Goal: Task Accomplishment & Management: Complete application form

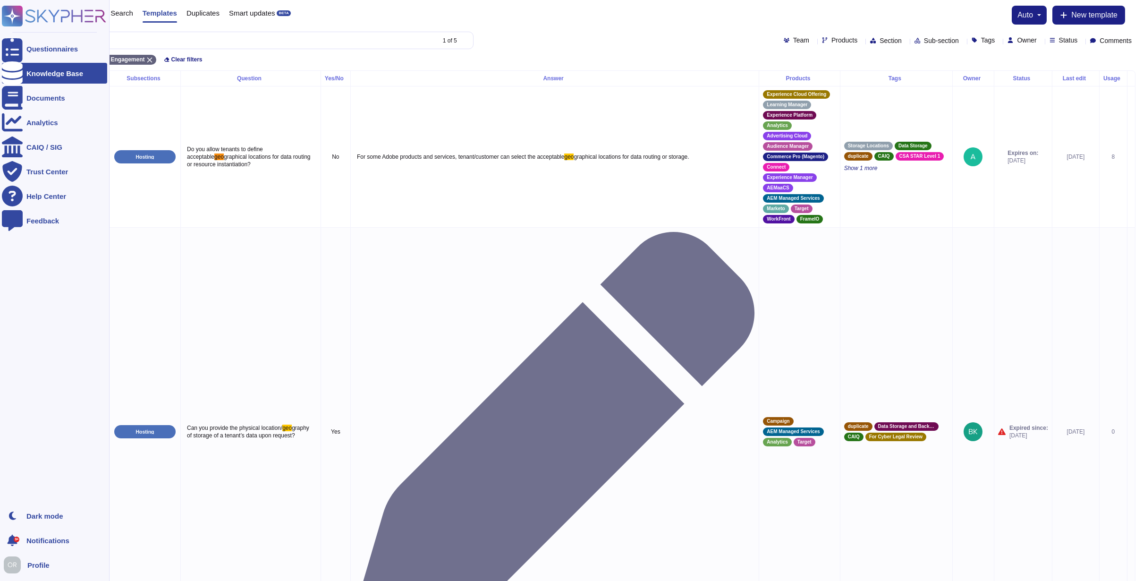
click at [49, 13] on icon at bounding box center [54, 16] width 104 height 21
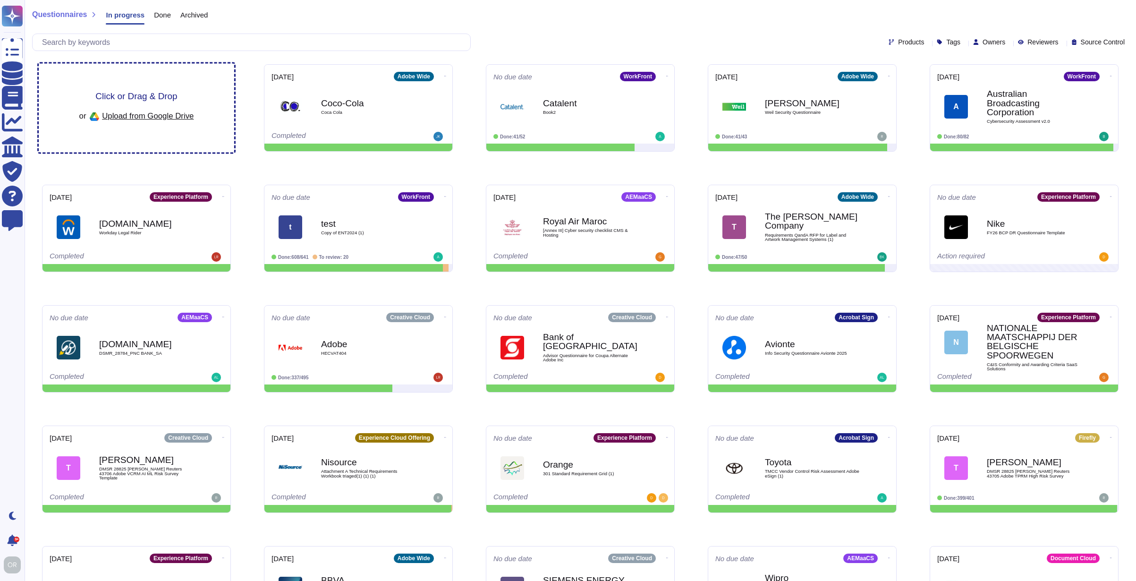
click at [162, 94] on span "Click or Drag & Drop" at bounding box center [136, 96] width 82 height 9
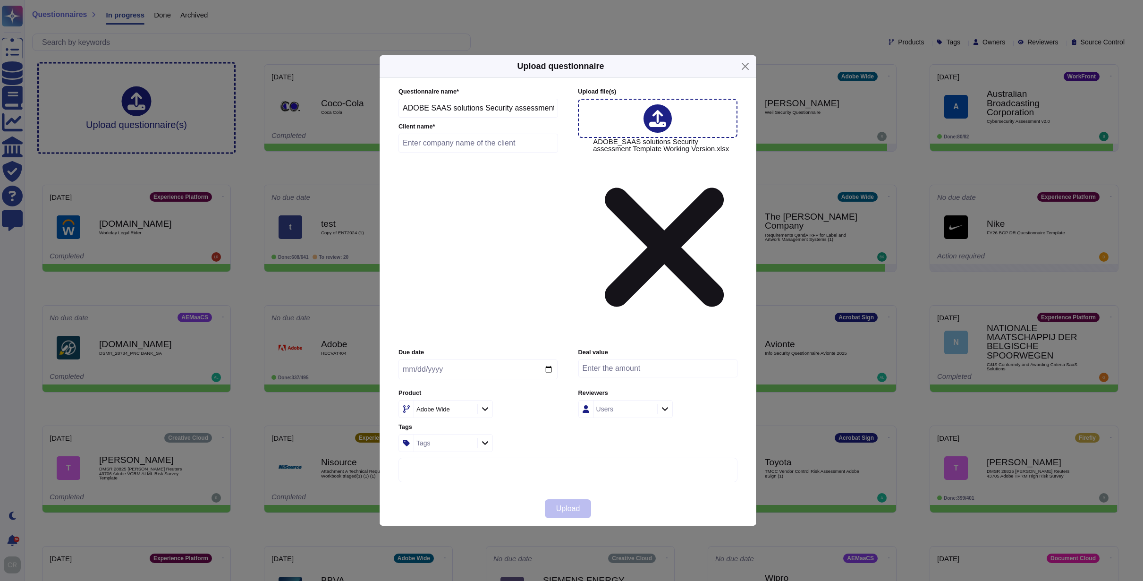
click at [444, 153] on input "text" at bounding box center [479, 143] width 160 height 19
type input "Decathlon"
click at [563, 505] on span "Upload" at bounding box center [568, 509] width 24 height 8
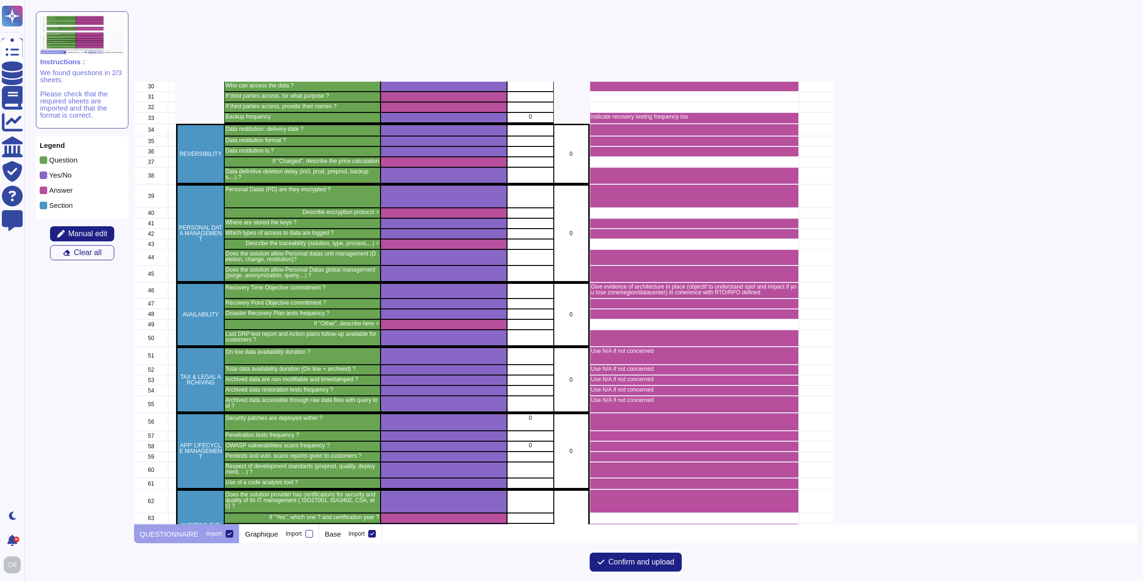
scroll to position [631, 0]
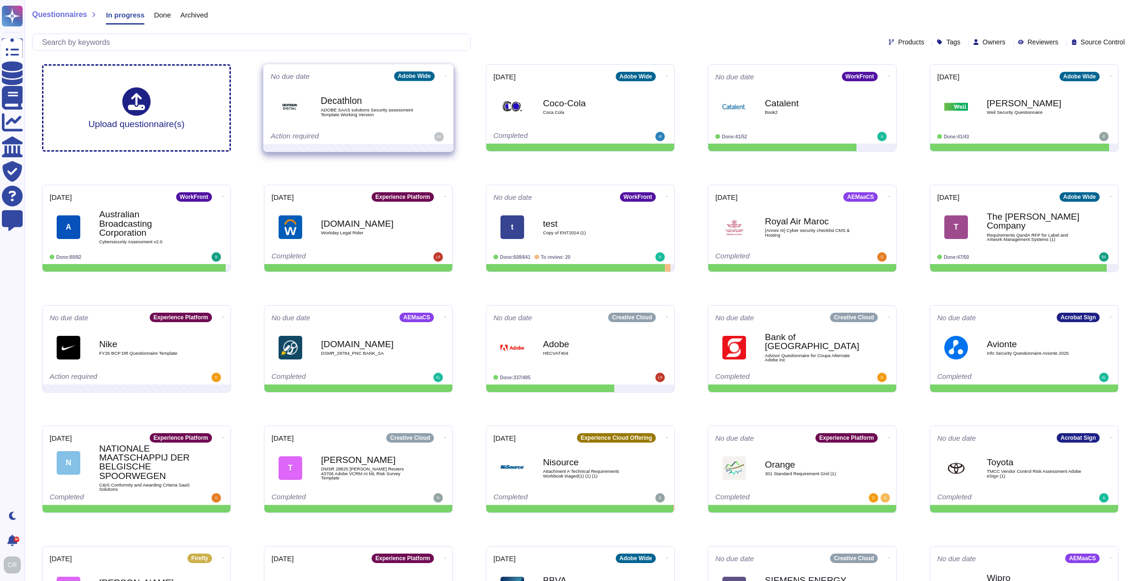
click at [445, 76] on icon at bounding box center [446, 76] width 2 height 2
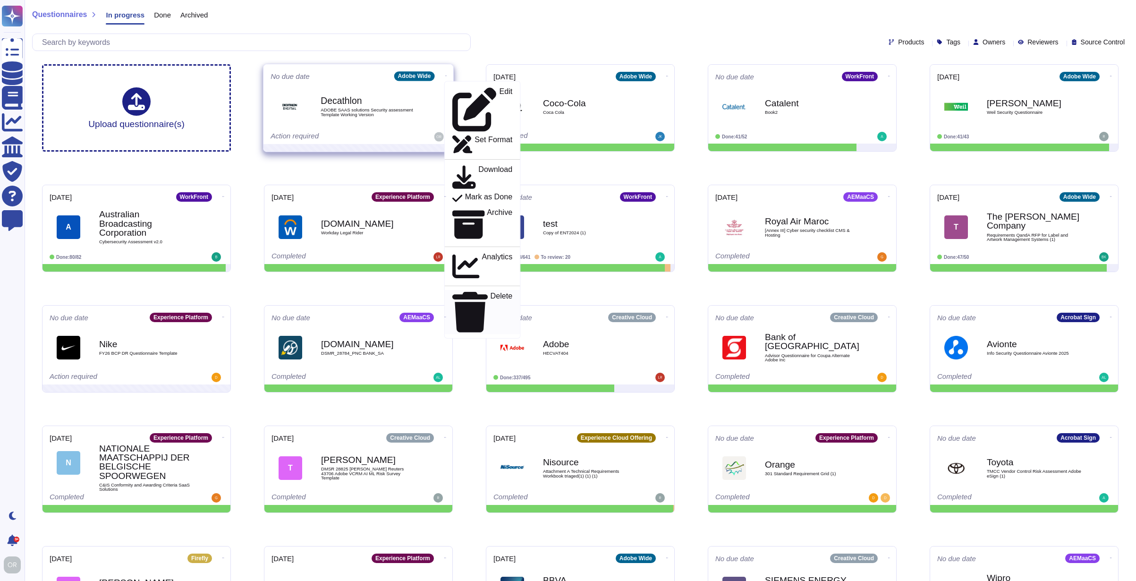
click at [491, 292] on p "Delete" at bounding box center [502, 312] width 22 height 40
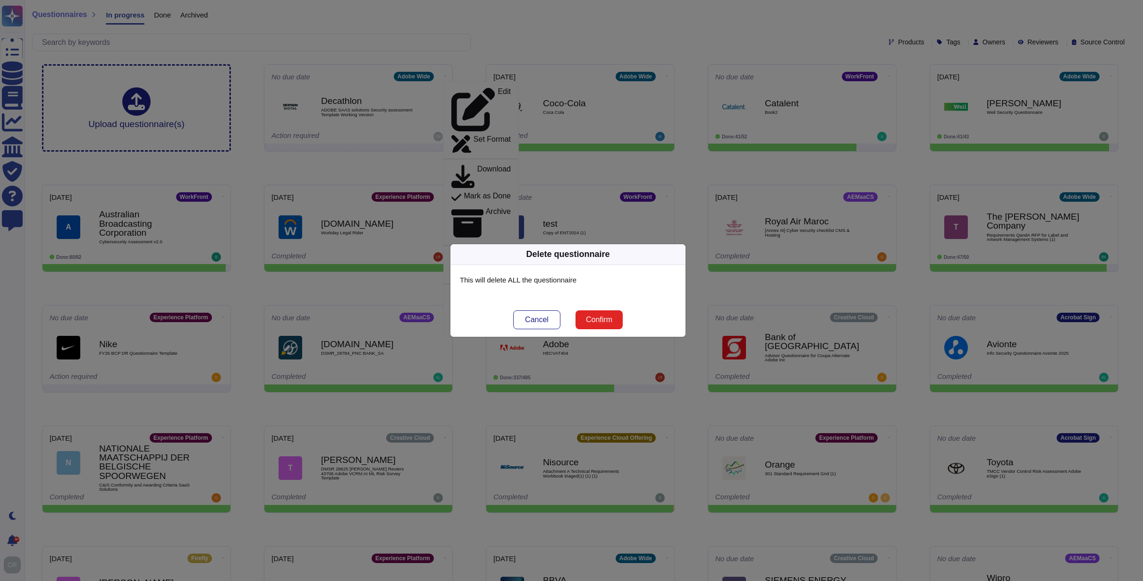
click at [613, 322] on span "Confirm" at bounding box center [599, 320] width 26 height 8
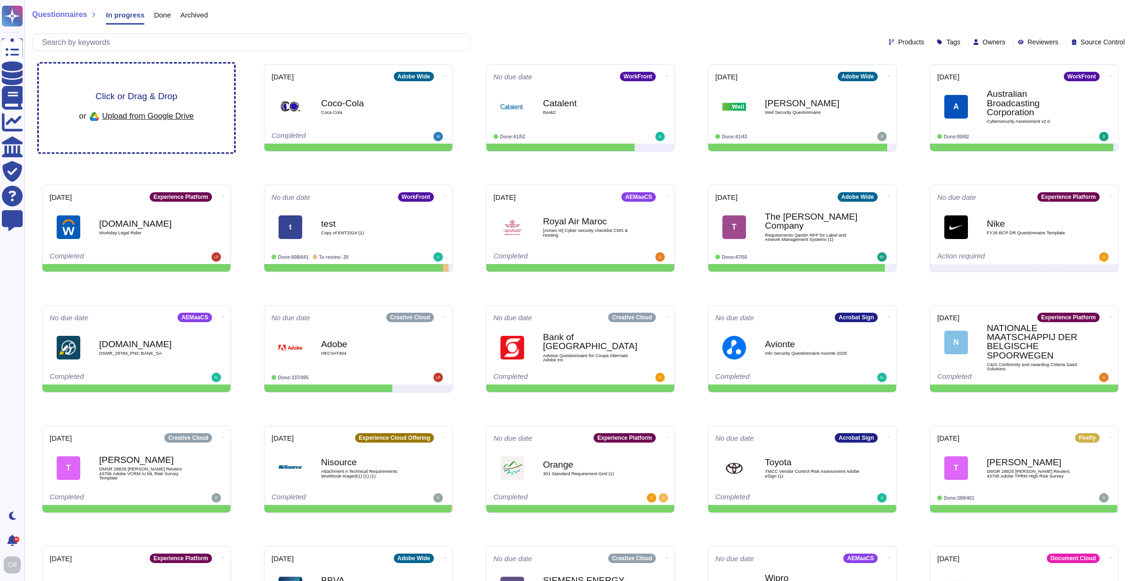
click at [116, 89] on div "Click or Drag & Drop or Upload from Google Drive" at bounding box center [137, 108] width 196 height 89
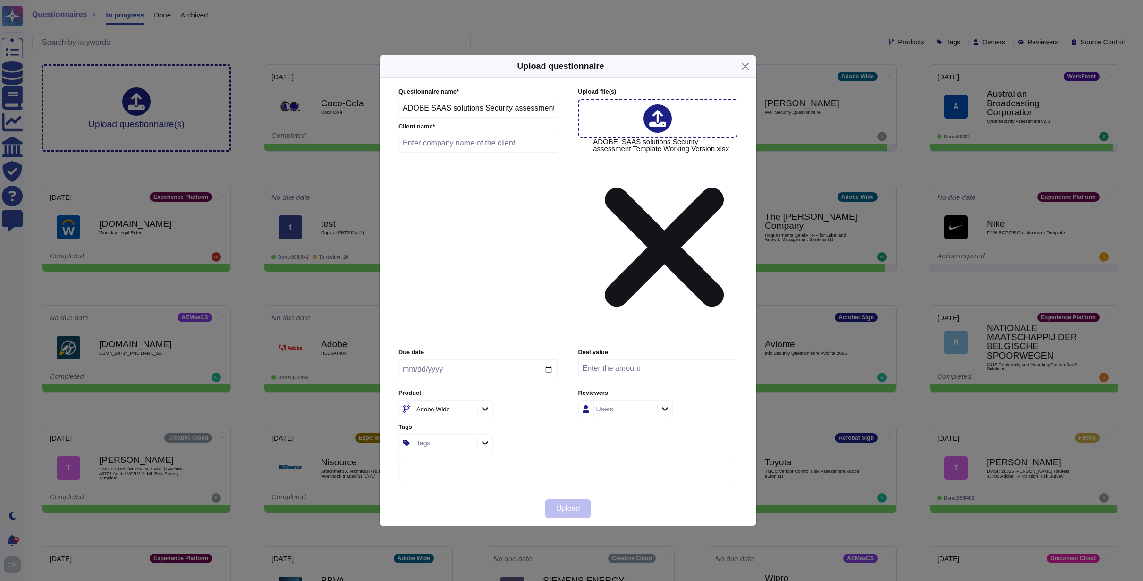
click at [427, 153] on input "text" at bounding box center [479, 143] width 160 height 19
type input "Decathlon"
click at [567, 505] on span "Upload" at bounding box center [568, 509] width 24 height 8
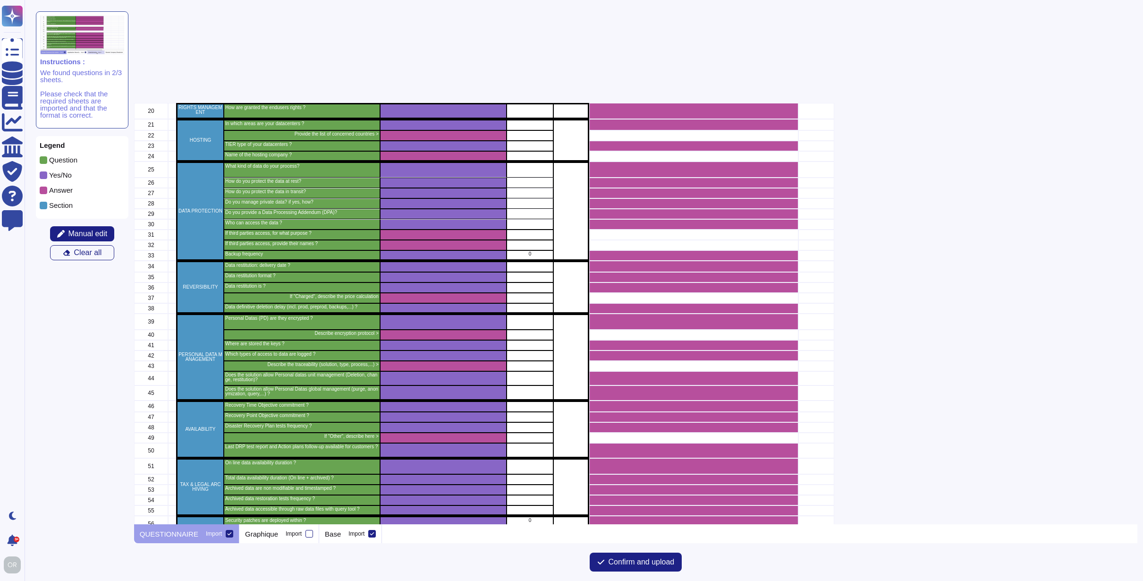
scroll to position [539, 0]
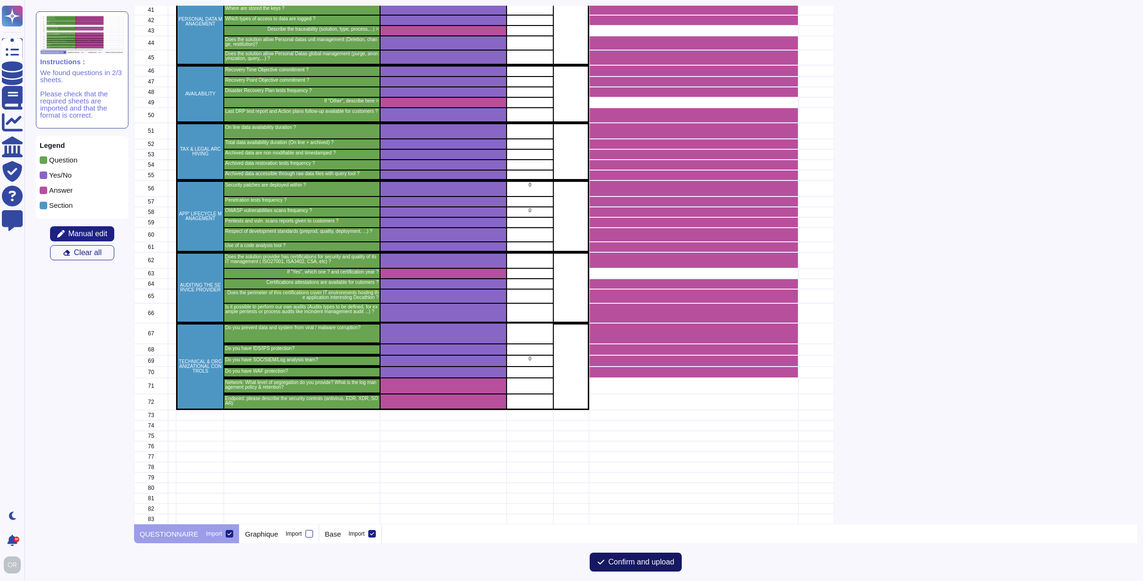
click at [643, 565] on span "Confirm and upload" at bounding box center [642, 562] width 66 height 8
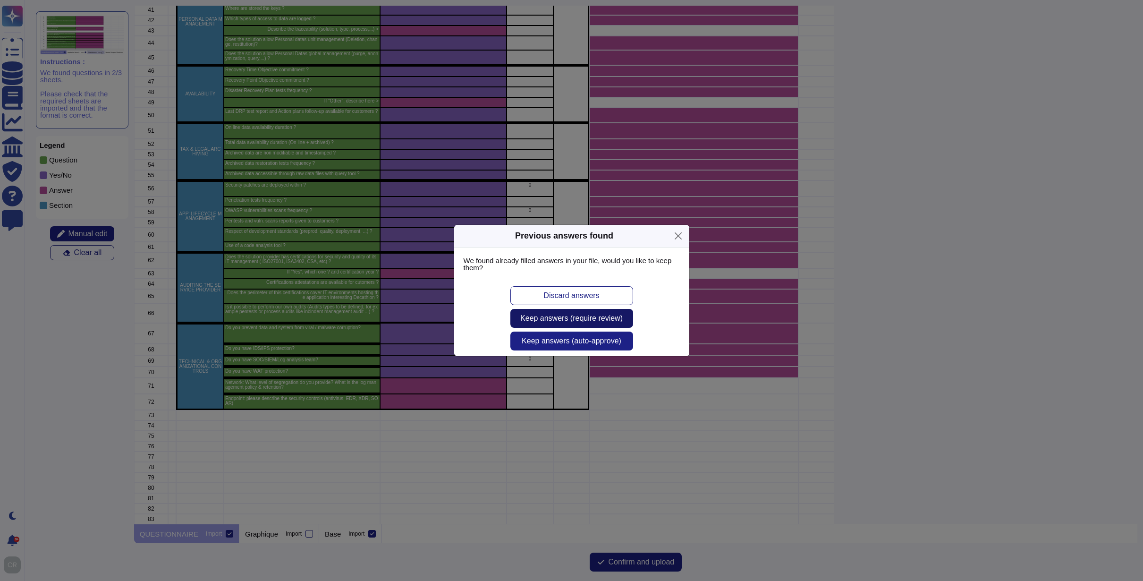
click at [553, 319] on span "Keep answers (require review)" at bounding box center [571, 319] width 102 height 8
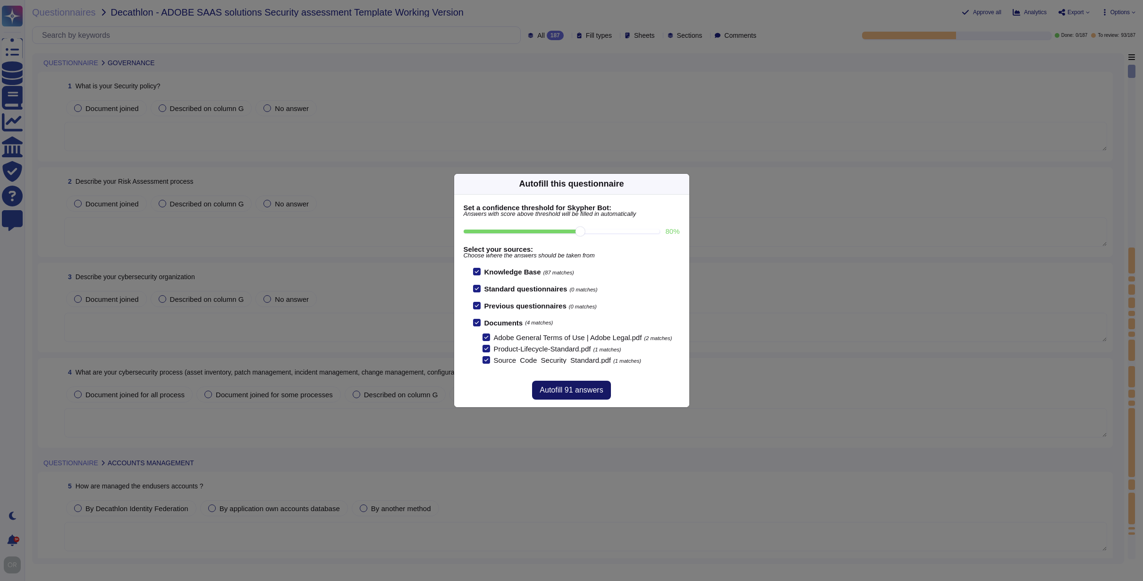
click at [573, 394] on span "Autofill 91 answers" at bounding box center [571, 390] width 63 height 8
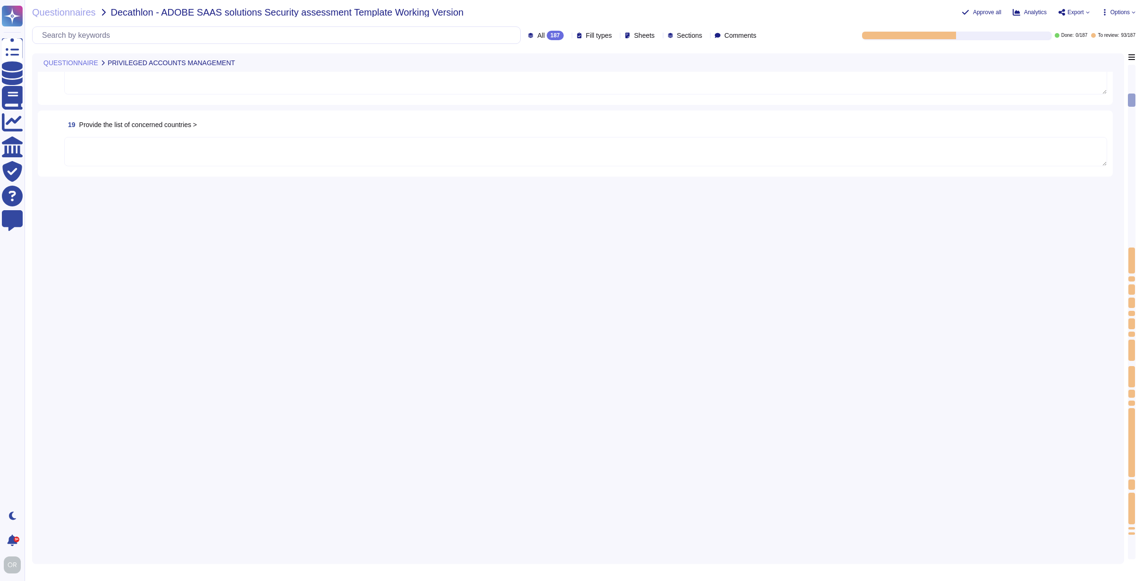
type textarea "For a complete list of AWS data centers, please see their SOC 3 report: [URL][D…"
type textarea "Adobe has a number of affiliates and subsidiaries located globally. For more in…"
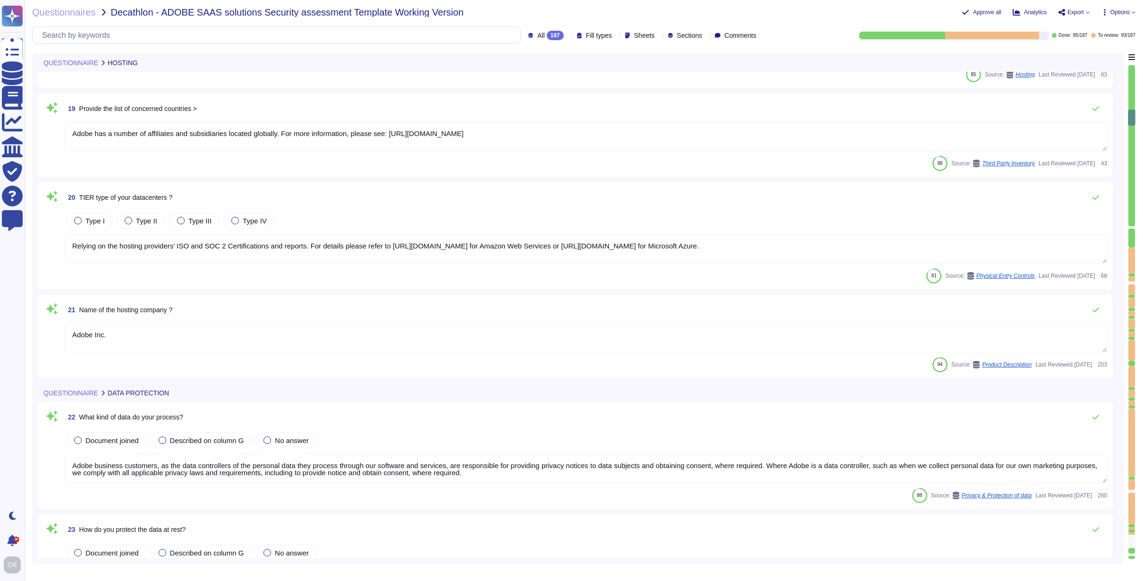
type textarea "Relying on the hosting providers' ISO and SOC 2 Certifications and reports. For…"
type textarea "Adobe Inc."
type textarea "Adobe business customers, as the data controllers of the personal data they pro…"
type textarea "Adobe utilizes AES-256 bit encryption at rest and TLS v1.2 or higher for data i…"
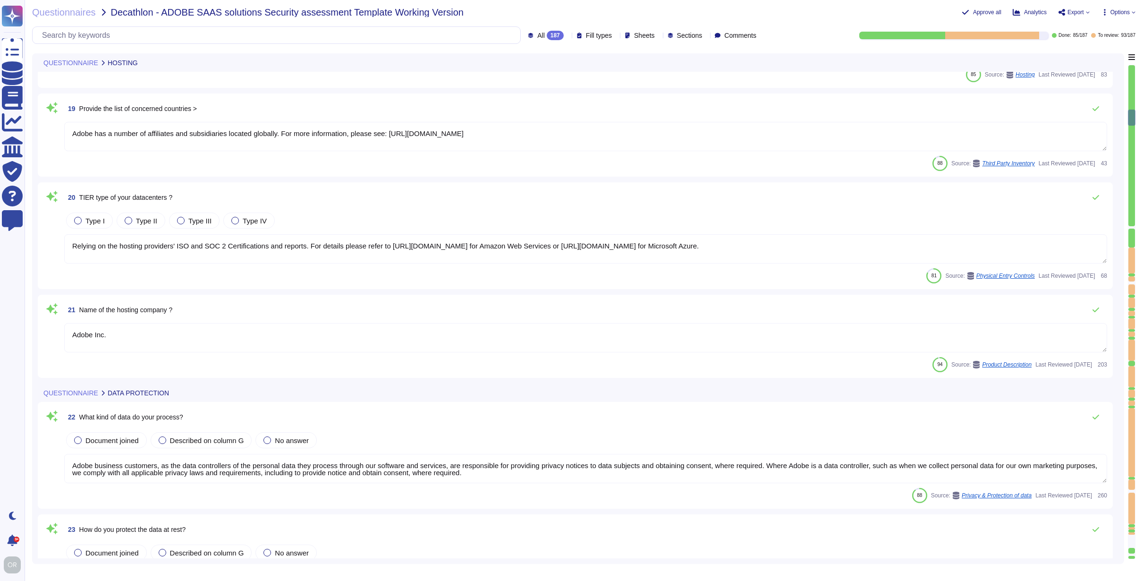
type textarea "Adobe has a Data Classification and Handling Standard governing this function. …"
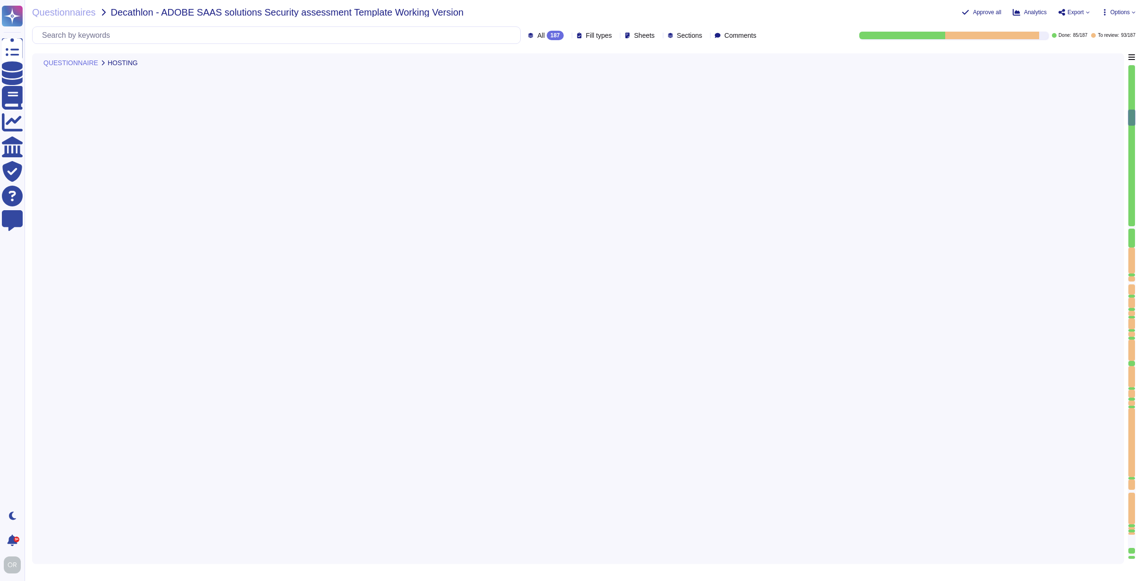
scroll to position [2677, 0]
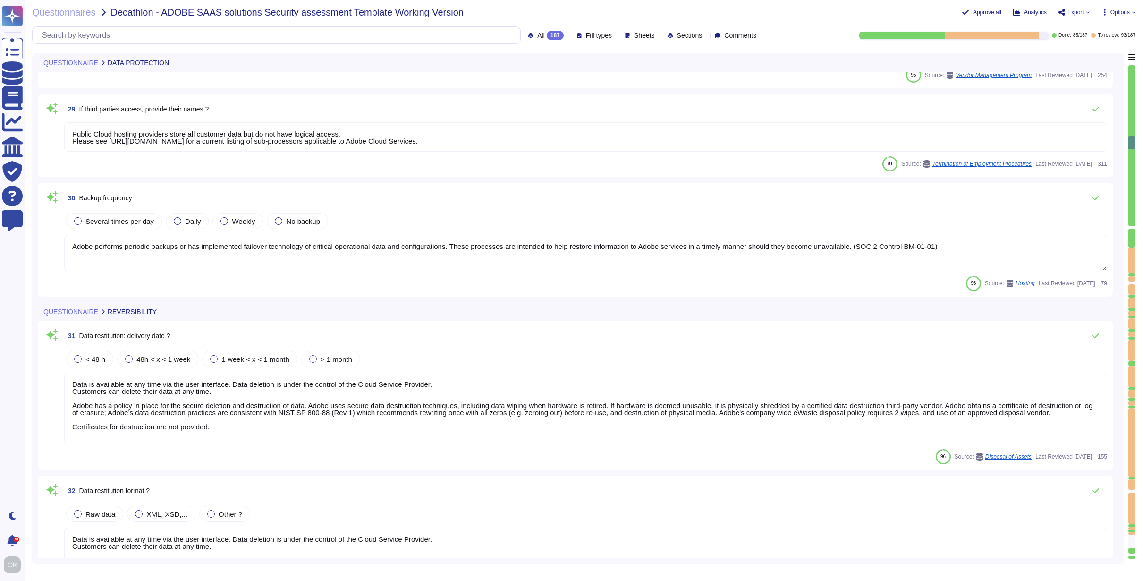
type textarea "A DPA is not required by GDPR. Appropriate data processing and transfer terms a…"
type textarea "There are two groups of Adobe employees who may require and are granted access …"
type textarea "Third Parties do not have logical access to client Scoped Data. Refer to the Te…"
type textarea "Public Cloud hosting providers store all customer data but do not have logical …"
type textarea "Adobe performs periodic backups or has implemented failover technology of criti…"
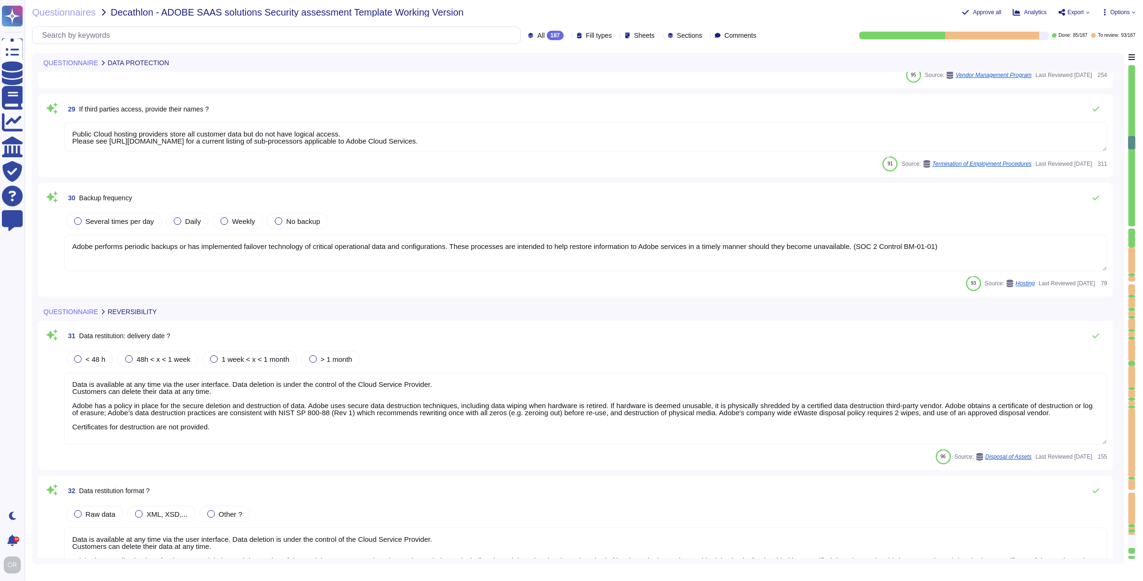
type textarea "Data is available at any time via the user interface. Data deletion is under th…"
type textarea "These are defined in the Data Processing Agreement"
type textarea "Notwithstanding the above, if you are unable to afford fees or costs of arbitra…"
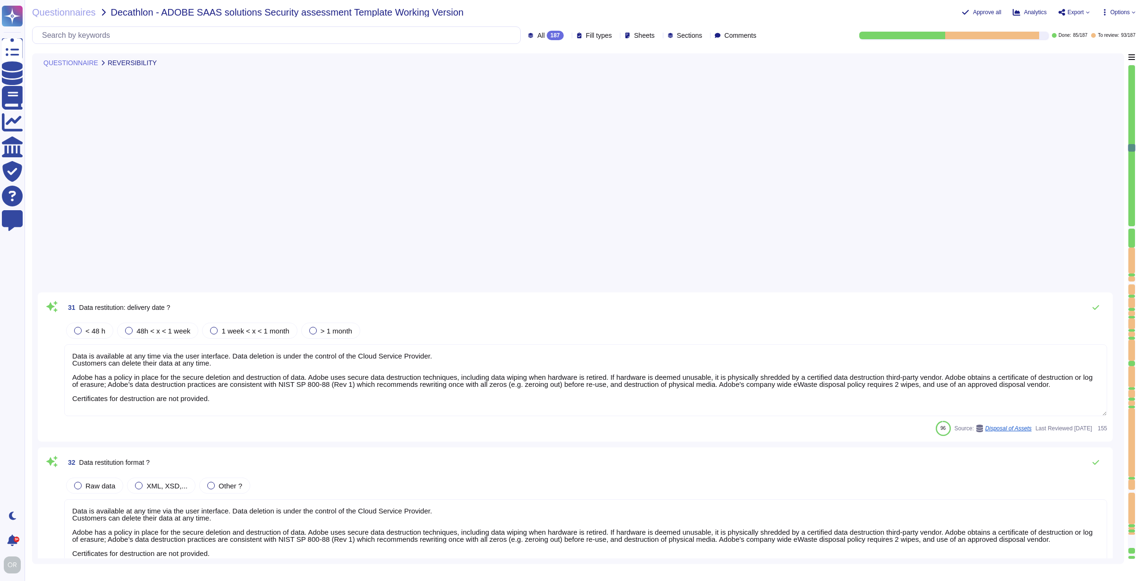
type textarea "Data is available at any time via the user interface. Data deletion is under th…"
type textarea "Adobe utilizes AES-256 bit encryption at rest and TLS v1.2 or higher for data i…"
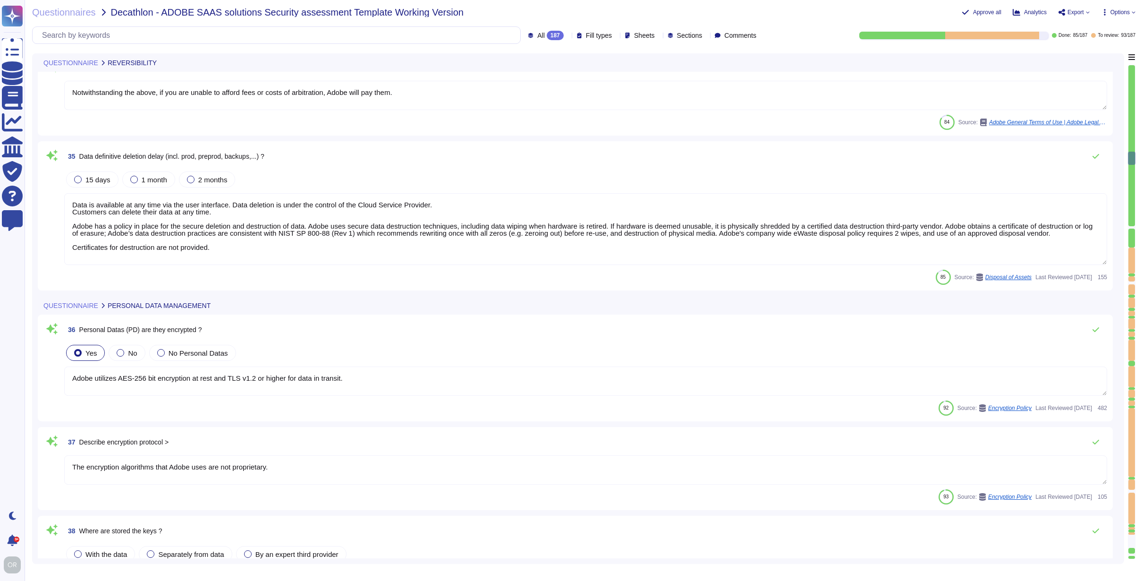
type textarea "The encryption algorithms that Adobe uses are not proprietary."
type textarea "The encryption keys are managed by Adobe authorized repositories, which may inc…"
type textarea "In order to protect against unauthorized access and modification, Adobe capture…"
type textarea "Loremips dolors amet consec ad eli seddo eiu tempori utla etd Magna Aliquae, ad…"
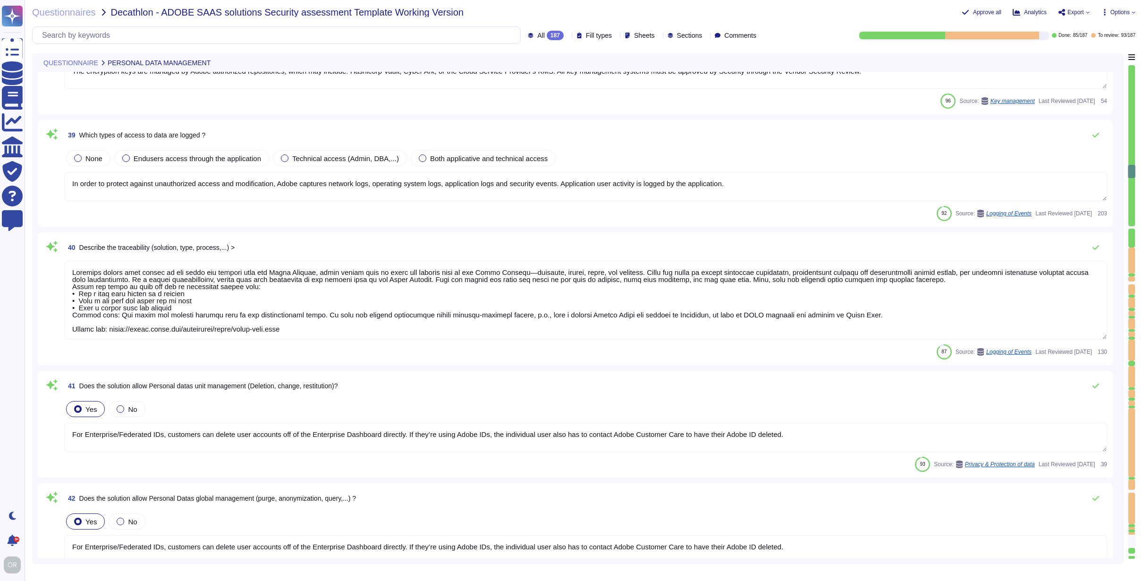
type textarea "For Enterprise/Federated IDs, customers can delete user accounts off of the Ent…"
type textarea "Lorem ipsumdolorsita conse adipis el seddoeiusmodt, incidi, utlaboree do magnaa…"
type textarea "Lor. Ip dolo si ametconse adi elitseddo eiusmod te incididu utlaboreetd, mag Al…"
type textarea "Adobe tests its Business Continuity and Disaster Recovery Plans on an annual ba…"
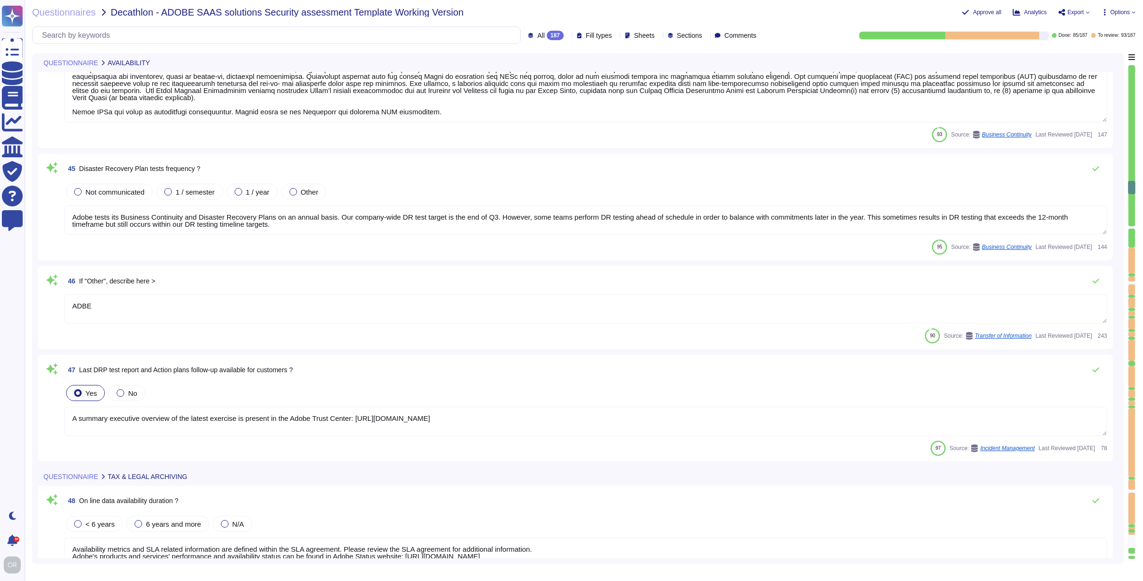
type textarea "ADBE"
type textarea "A summary executive overview of the latest exercise is present in the Adobe Tru…"
type textarea "Availability metrics and SLA related information are defined within the SLA agr…"
type textarea "Logs are archived within SIEM (Security Incident and Event Management), or log …"
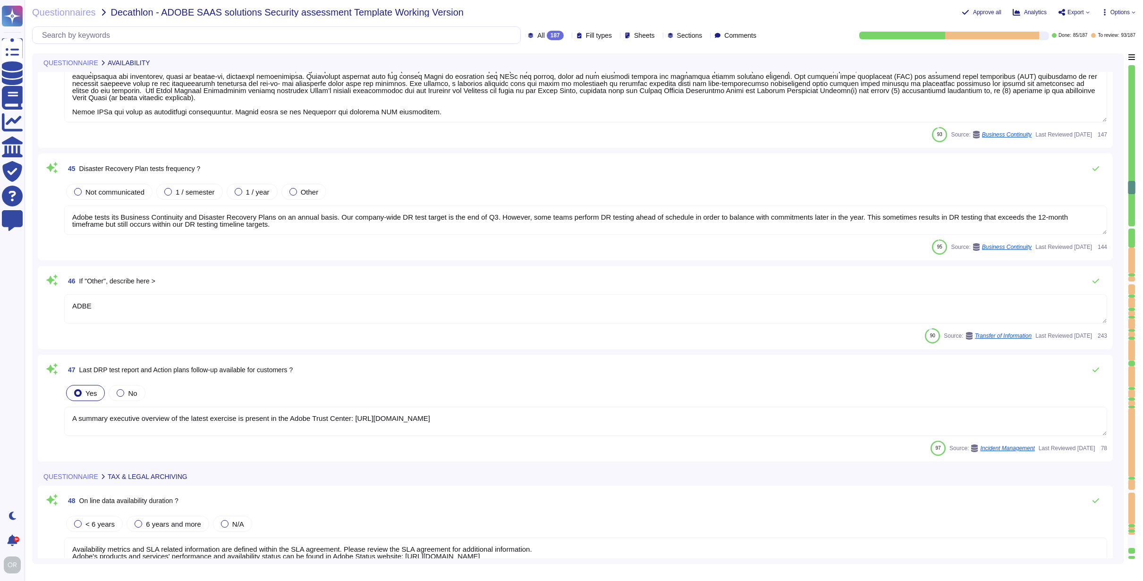
type textarea "Adobe tests backups on an annual basis."
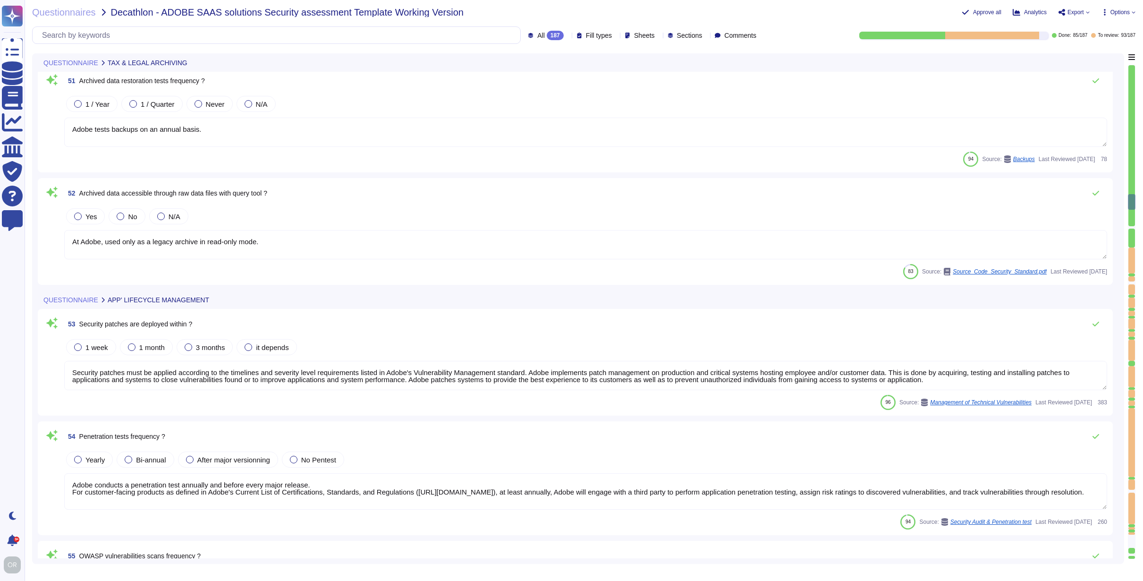
type textarea "At Adobe, used only as a legacy archive in read-only mode."
type textarea "Security patches must be applied according to the timelines and severity level …"
type textarea "Adobe conducts a penetration test annually and before every major release. For …"
type textarea "Application-layer vulnerability scans are conducted at regular interals."
type textarea "Adobe does not share the full results of a Penetration Test. The Security Testi…"
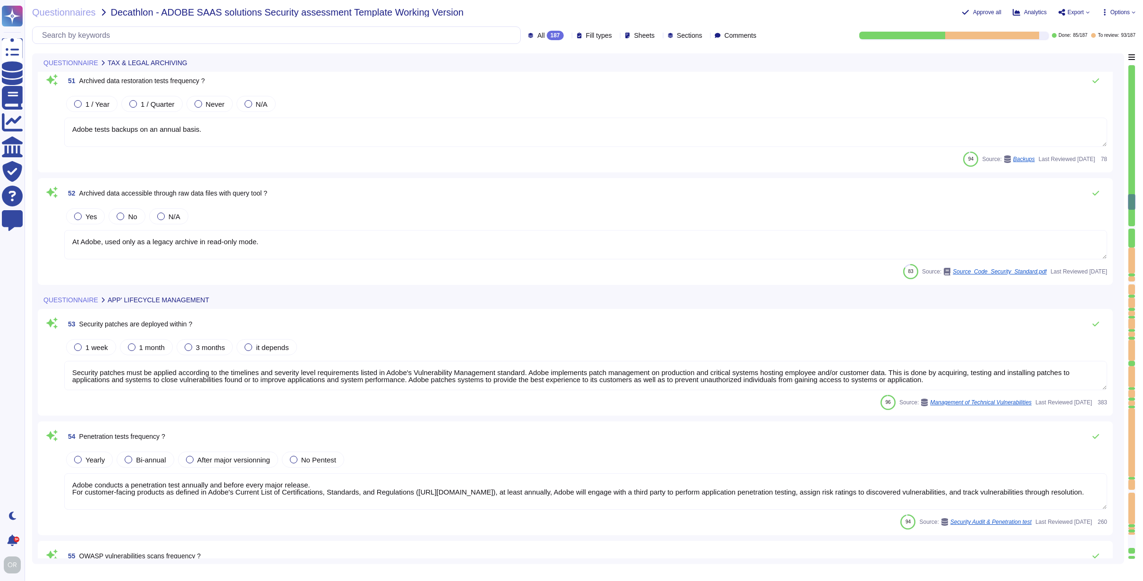
type textarea "This Standard applies to all Adobe software development that is released and so…"
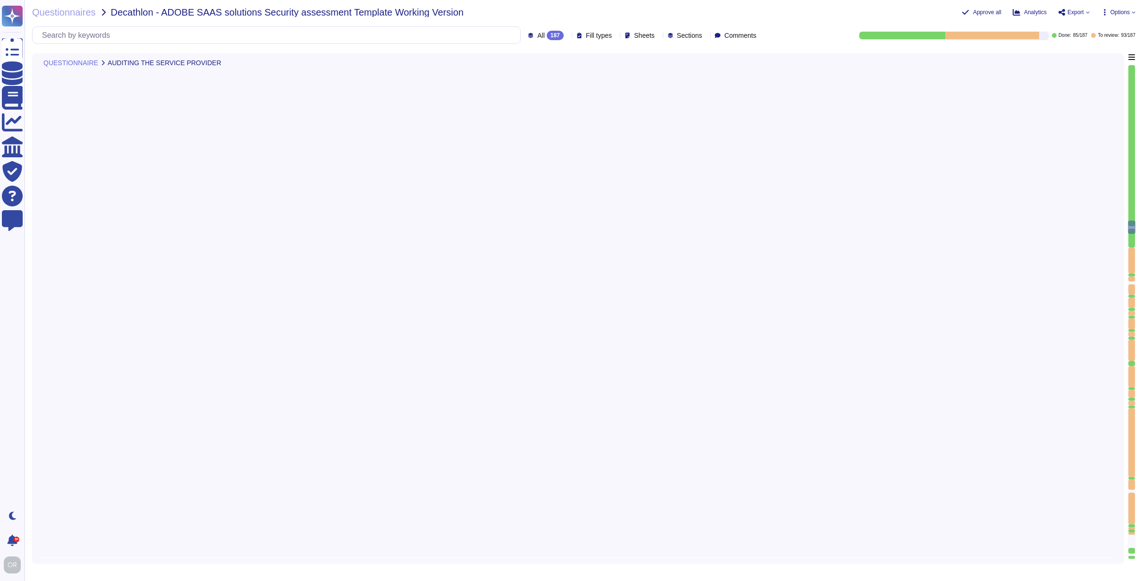
type textarea "Adobe enterprise clouds products are ISO-27001 certified. Please refer to [URL]…"
type textarea "The SOC 2 audit is performed from [DATE] to [DATE] each year."
type textarea "Adobe maintains ISO 27001 certification. Adobe's third-party assurances are ava…"
type textarea "Adobe doesn't allow onsite audits by default. Independent security tests are sc…"
type textarea "Adobe has an in-house developed tool that provides on-demand profile-based audi…"
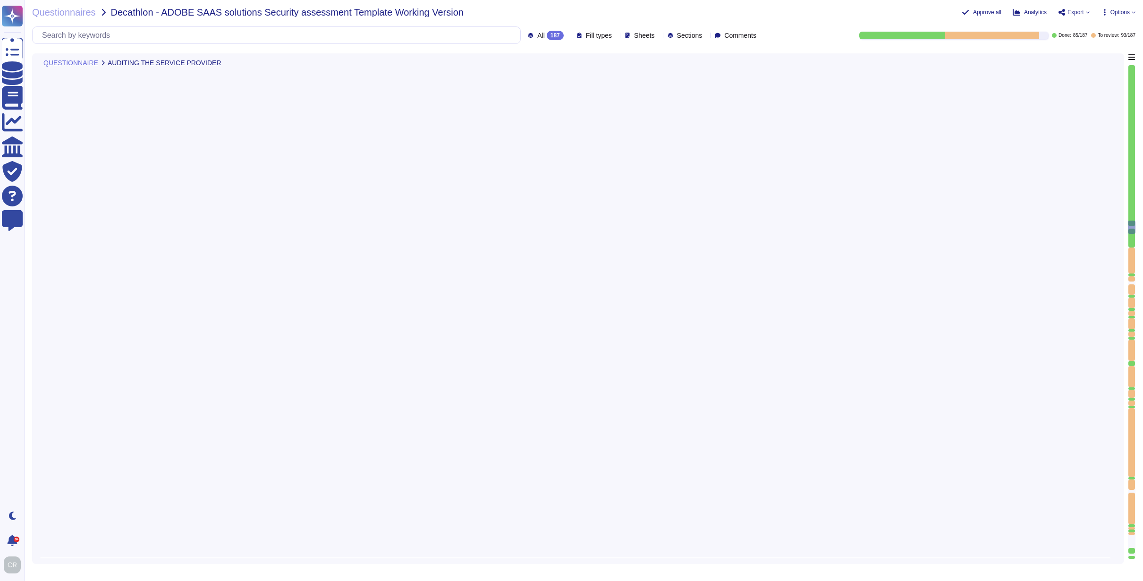
type textarea "Network based Intrusion Detection and/or Intrusion Prevention is in use and mon…"
type textarea "Adobe utilizes Crowdstrike for host-based IDS and Splunk for SIEM event managem…"
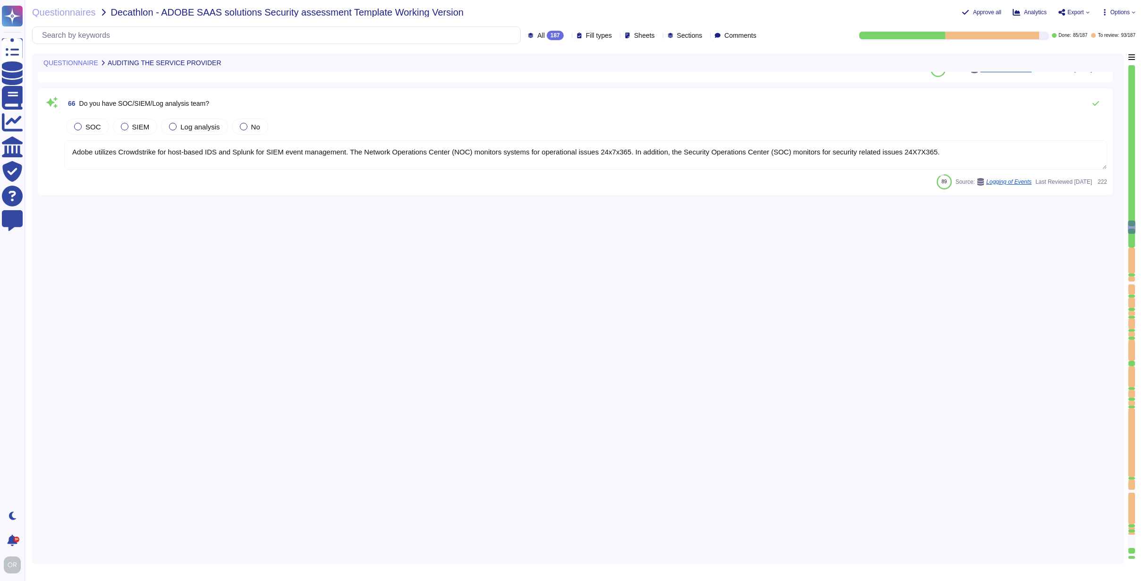
scroll to position [7426, 0]
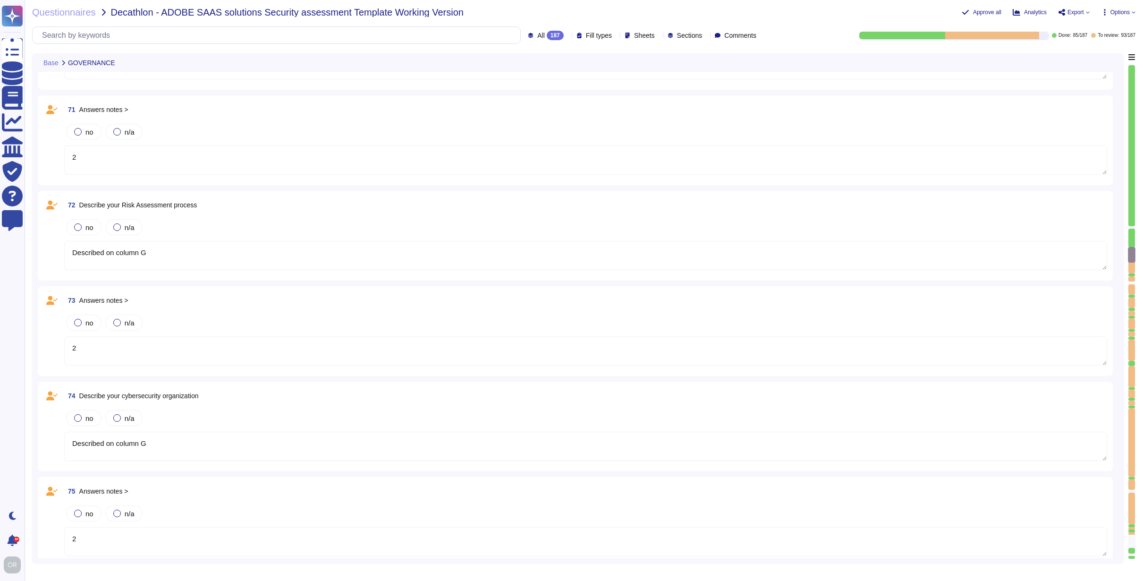
type textarea "Described on column G"
type textarea "2"
type textarea "Described on column G"
type textarea "2"
type textarea "Described on column G"
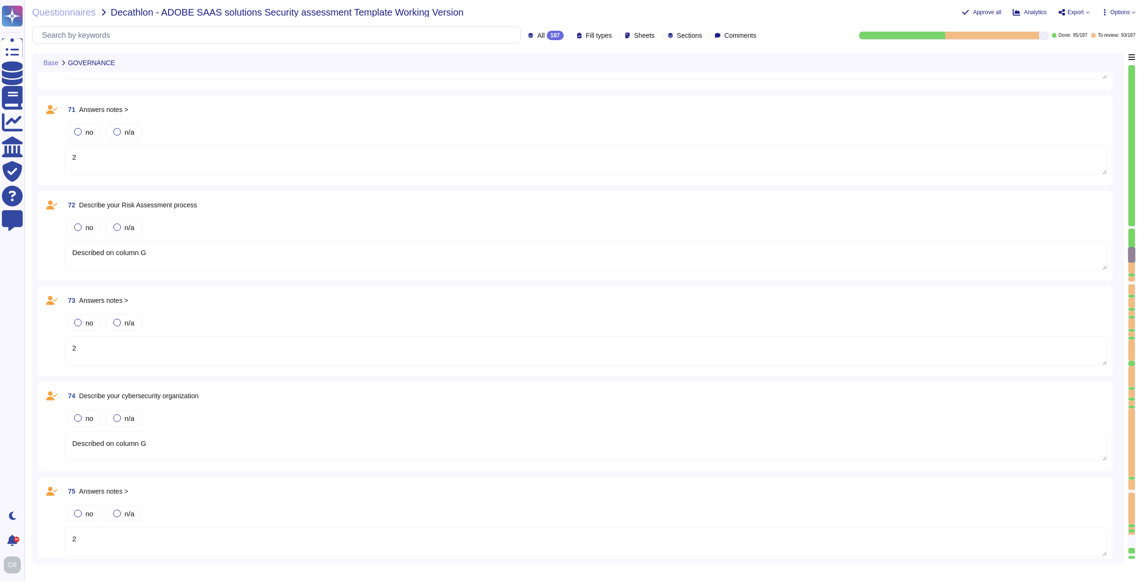
type textarea "2"
type textarea "Document joined for some processes"
type textarea "3"
type textarea "By application own accounts database"
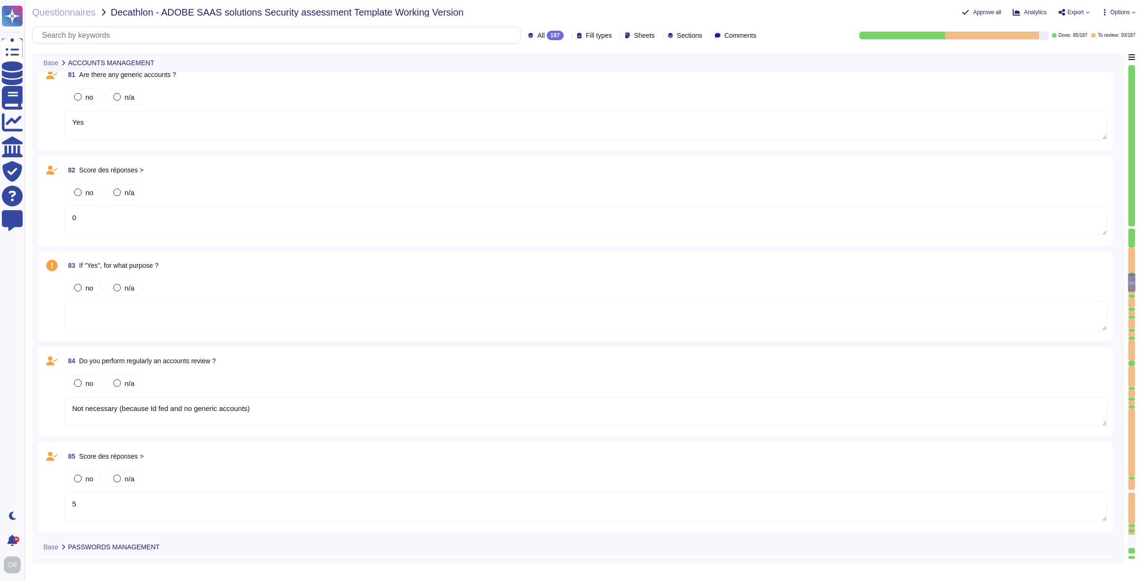
type textarea "2"
type textarea "Adobe uses LDAP and Okta."
type textarea "Yes"
type textarea "0"
type textarea "Not necessary (because Id fed and no generic accounts)"
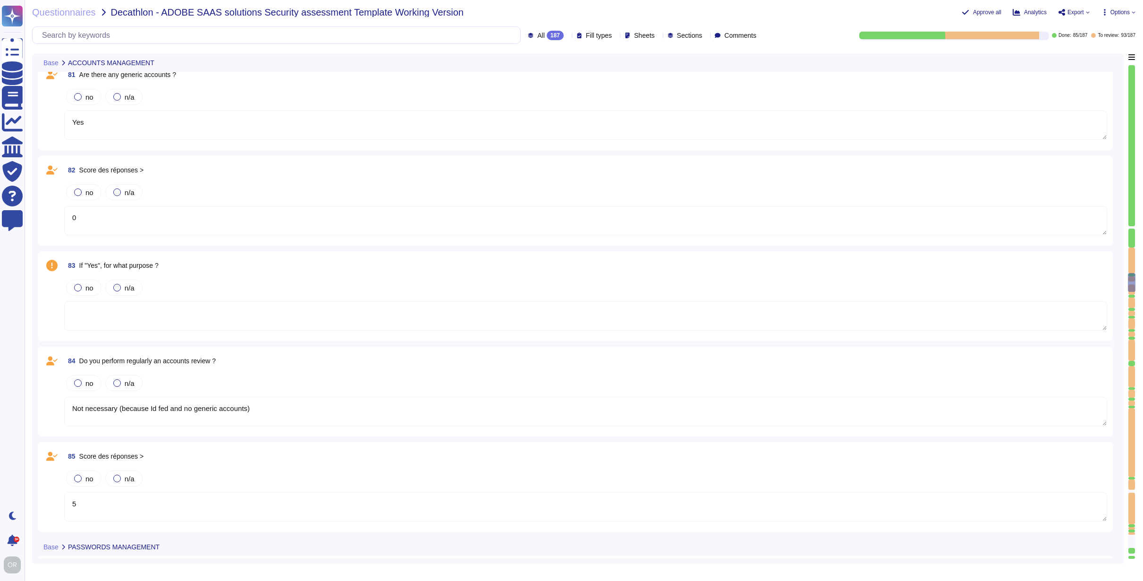
type textarea "5"
type textarea "Yes: Strong complexity (8 digits, uppercases, lowercases, figures, specific car…"
type textarea "2"
type textarea "Adobe employee passwords must be at least 16 characters and contain letters, nu…"
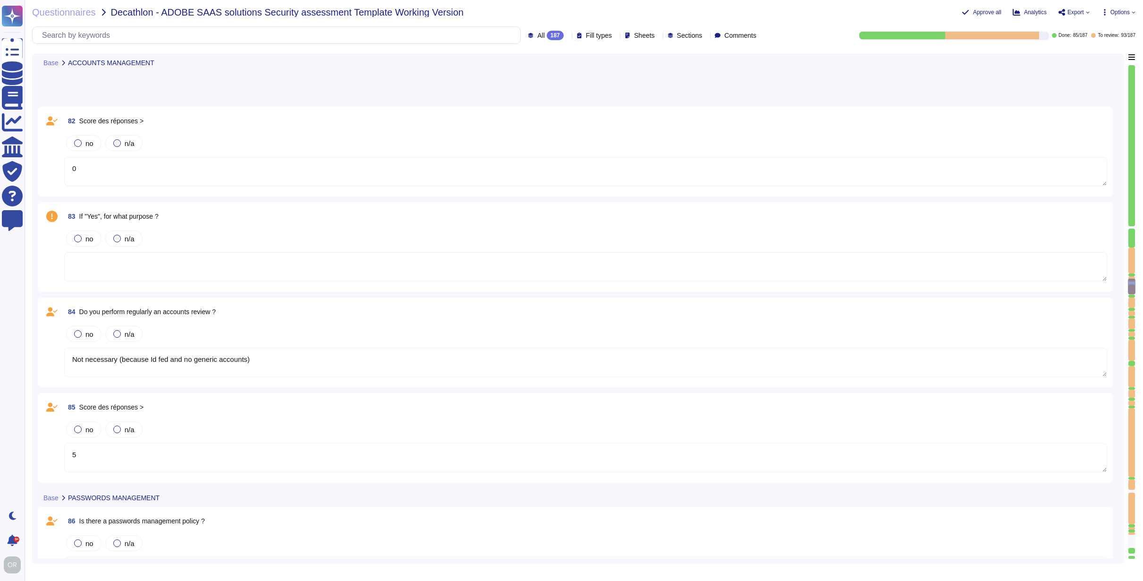
type textarea "By their job description"
type textarea "3"
type textarea "By application own accounts database"
type textarea "2"
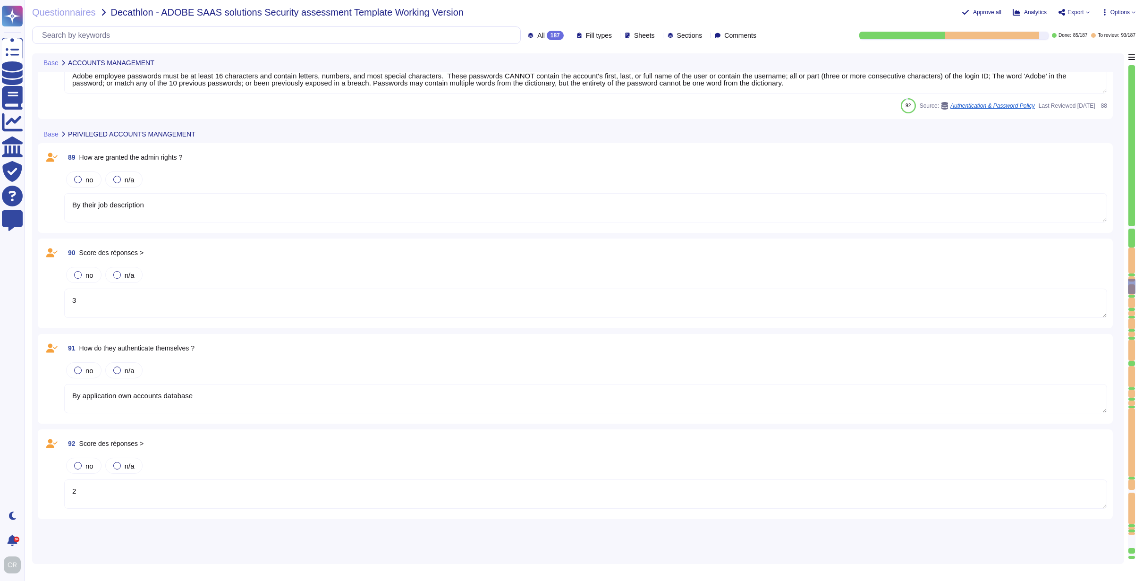
scroll to position [9276, 0]
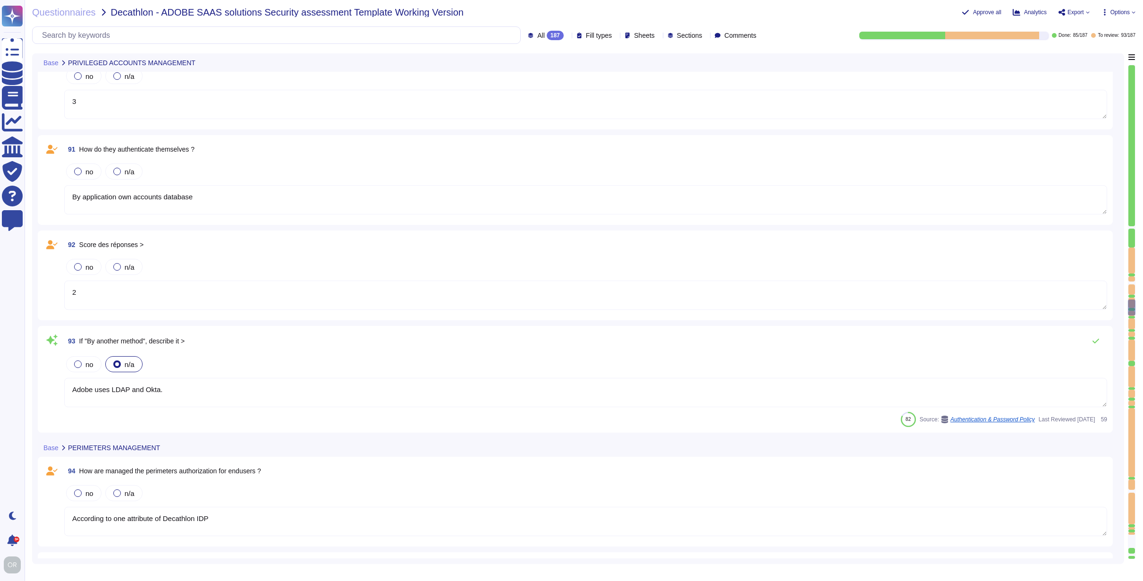
type textarea "Adobe uses LDAP and Okta."
type textarea "According to one attribute of Decathlon IDP"
type textarea "3"
type textarea "Adobe uses LDAP and Okta."
type textarea "By their job description"
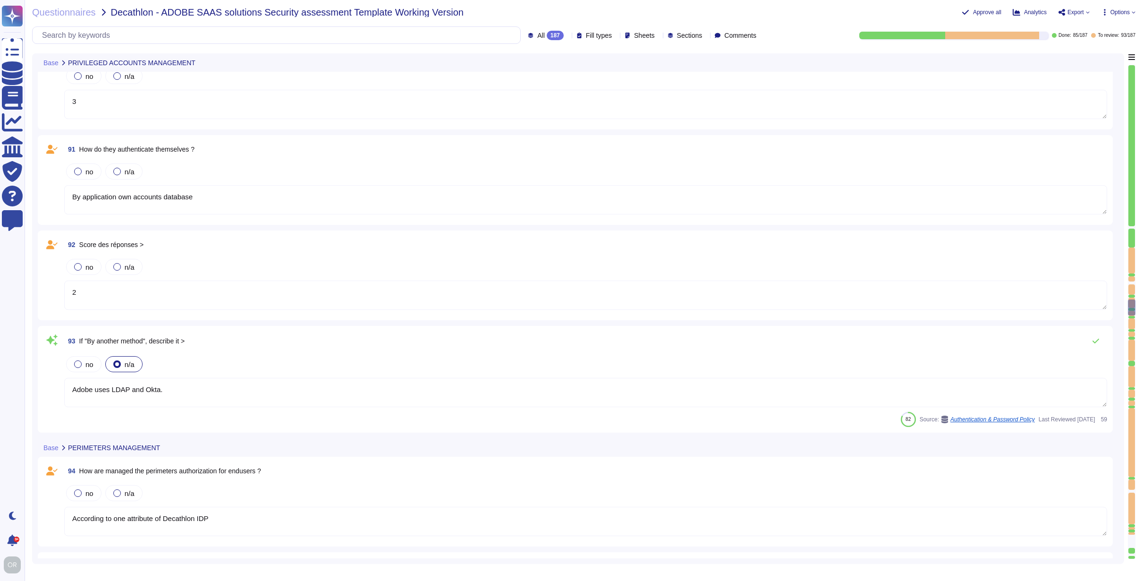
type textarea "1"
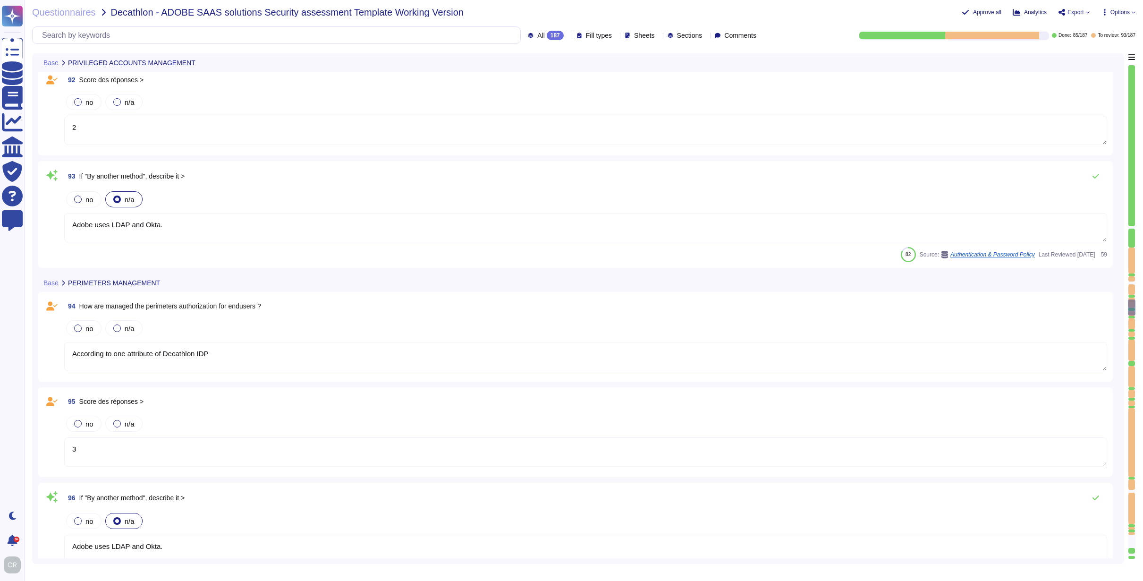
scroll to position [9568, 0]
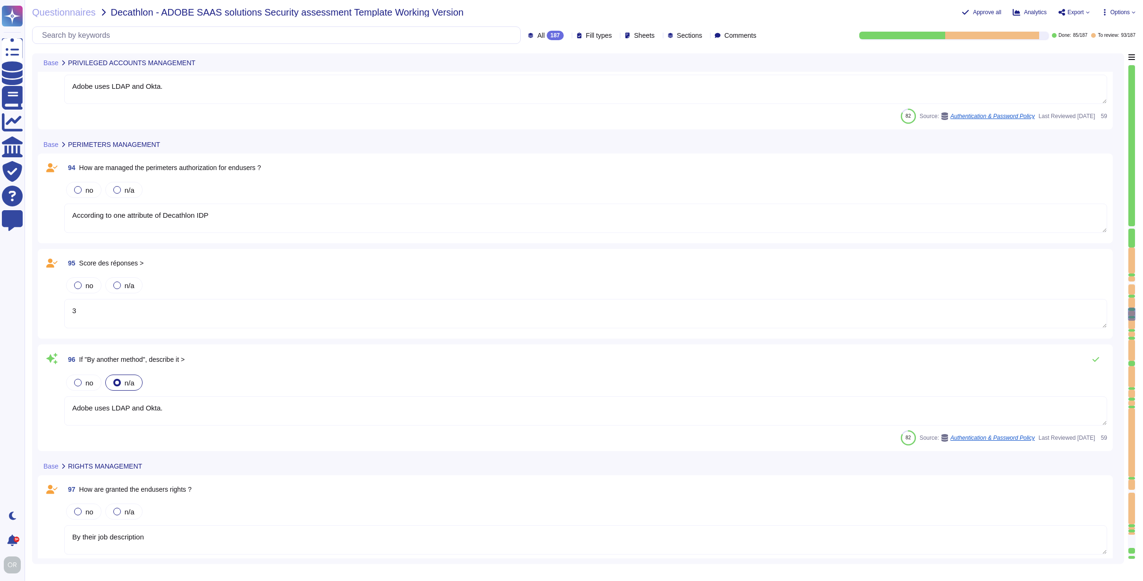
type textarea "EEC"
type textarea "4"
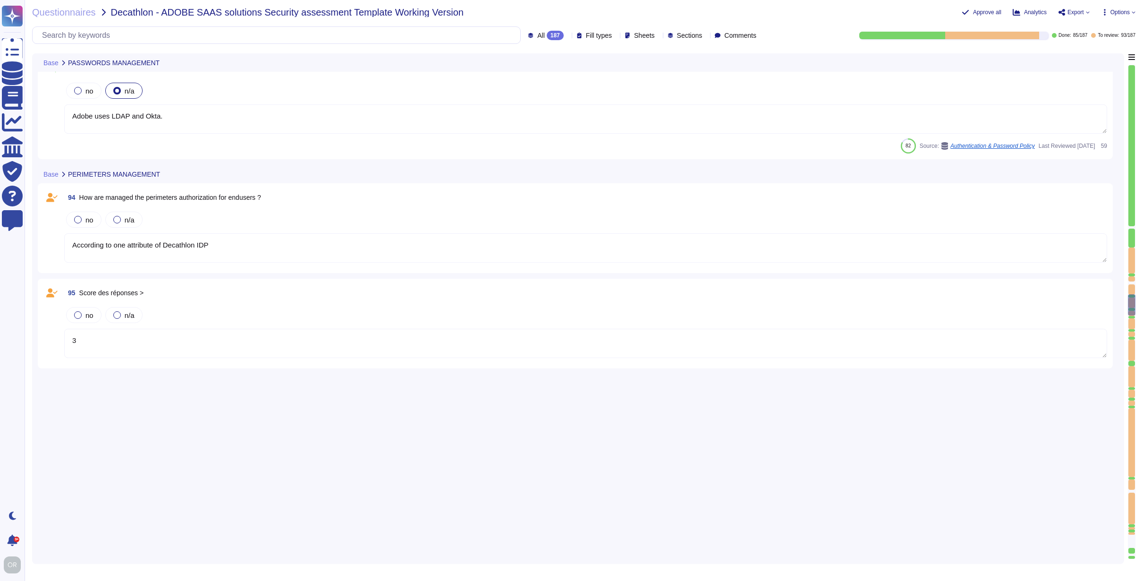
type textarea "Yes: Strong complexity (8 digits, uppercases, lowercases, figures, specific car…"
type textarea "2"
type textarea "Adobe employee passwords must be at least 16 characters and contain letters, nu…"
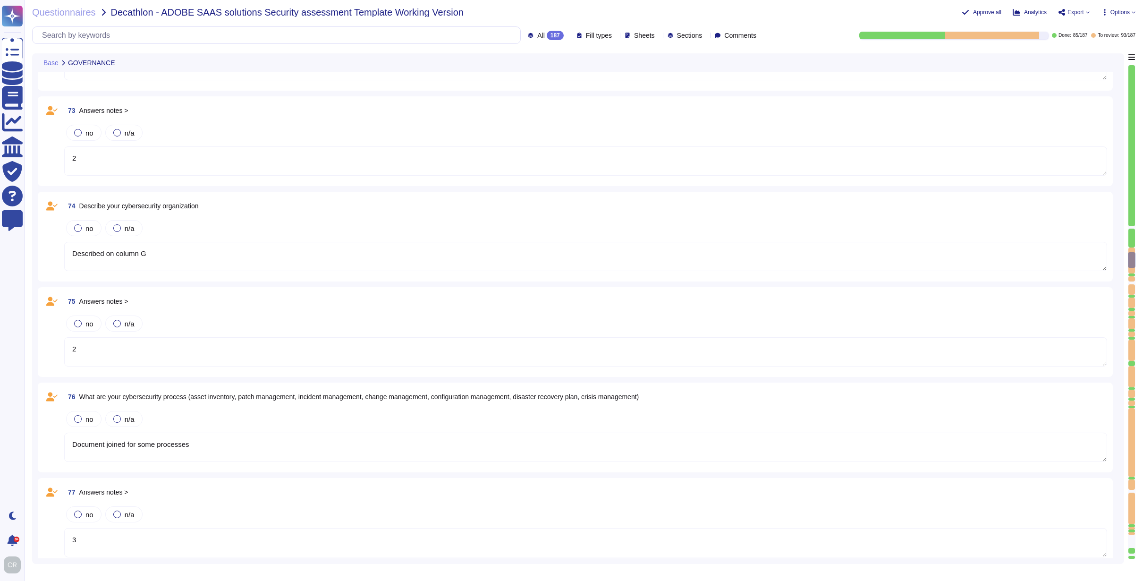
type textarea "Described on column G"
type textarea "2"
type textarea "Described on column G"
type textarea "2"
type textarea "Described on column G"
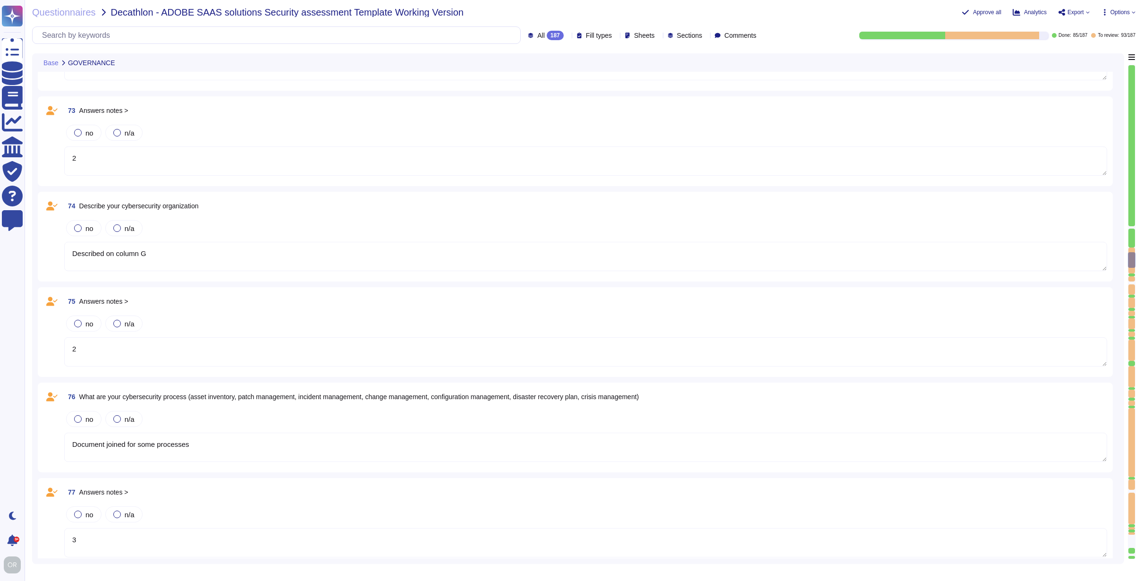
type textarea "2"
type textarea "Document joined for some processes"
type textarea "3"
type textarea "By application own accounts database"
type textarea "2"
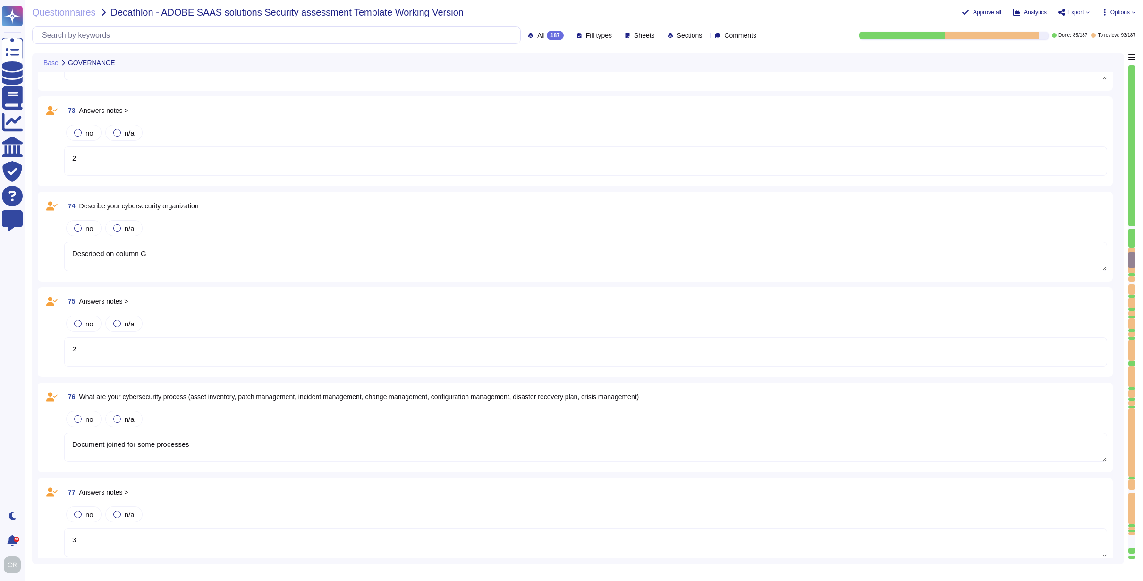
type textarea "Adobe uses LDAP and Okta."
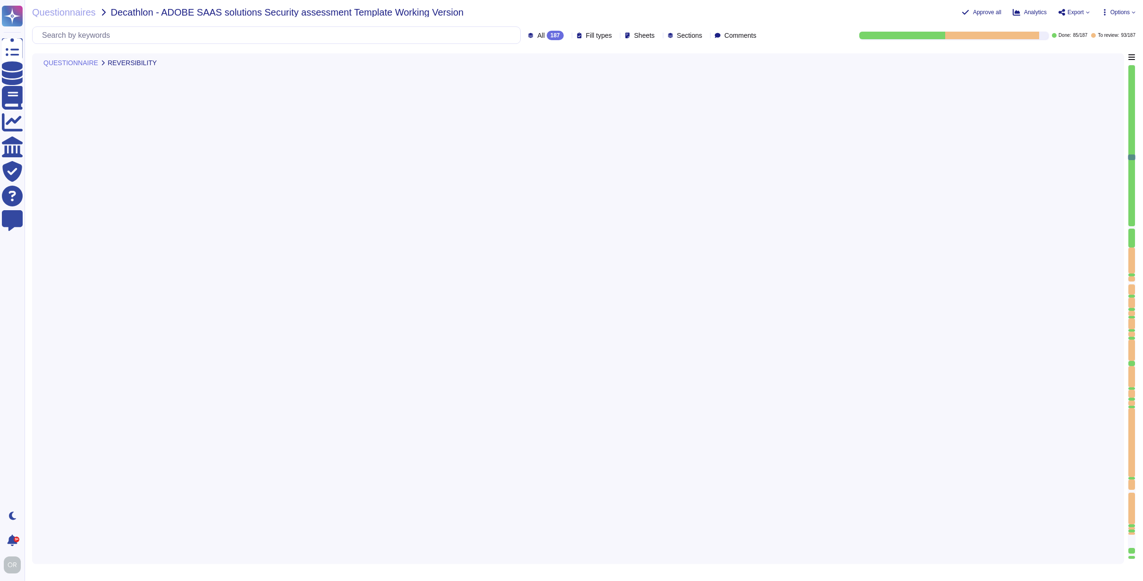
type textarea "Data is available at any time via the user interface. Data deletion is under th…"
type textarea "These are defined in the Data Processing Agreement"
type textarea "Notwithstanding the above, if you are unable to afford fees or costs of arbitra…"
type textarea "Data is available at any time via the user interface. Data deletion is under th…"
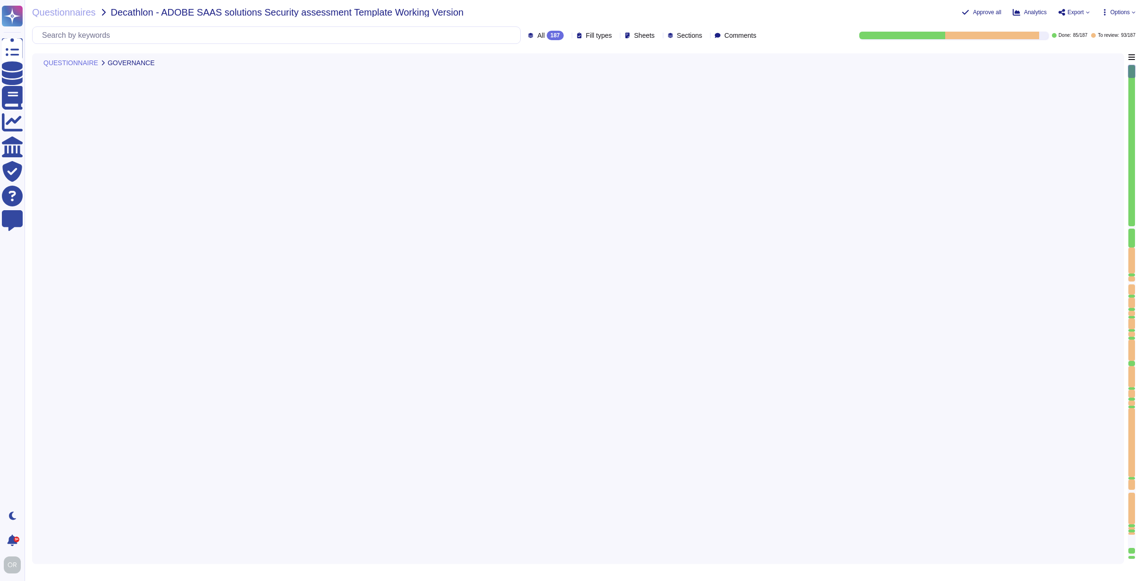
scroll to position [68, 0]
type textarea "Lo ipsumdolo sita CON 98973, Adipi'e Seddoeiusmo Temporin Utlabo etdolore mag a…"
type textarea "Enterprise Risk Management (ERM) incorporates an organization’s methods and pro…"
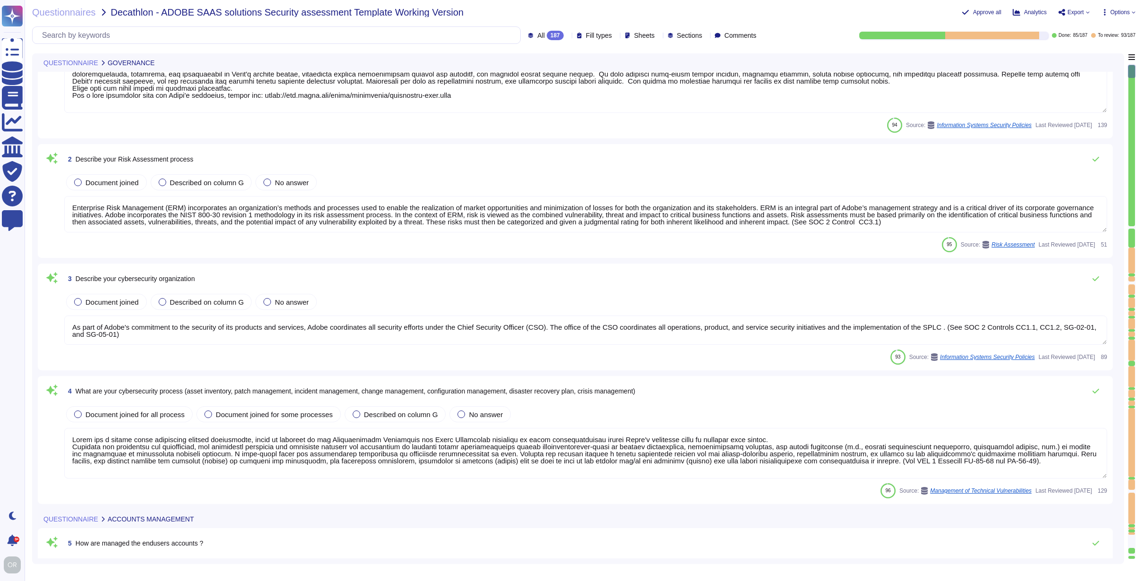
type textarea "As part of Adobe's commitment to the security of its products and services, Ado…"
type textarea "Adobe has a formal patch management process implemented, which is governed by t…"
type textarea "Lorem ips dolorsitame Consectetu Adipisc Elitsedd eiu Tempori Utlabo Etdolor Ma…"
type textarea "Adobe uses LDAP and Okta."
type textarea "Non-personal login IDs must be unique and assigned to an active employee. (See …"
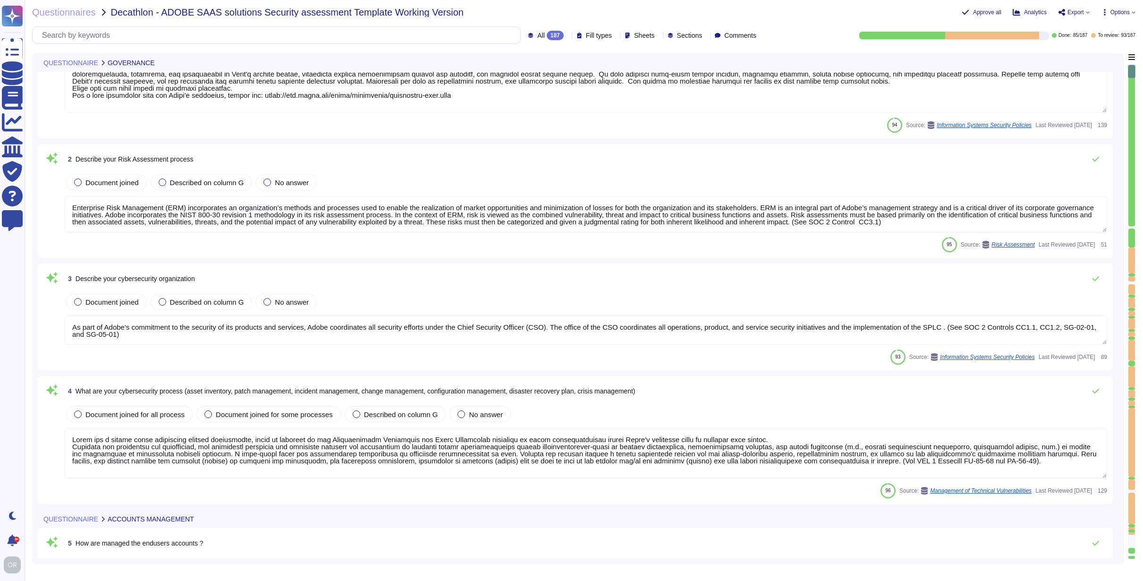
scroll to position [0, 0]
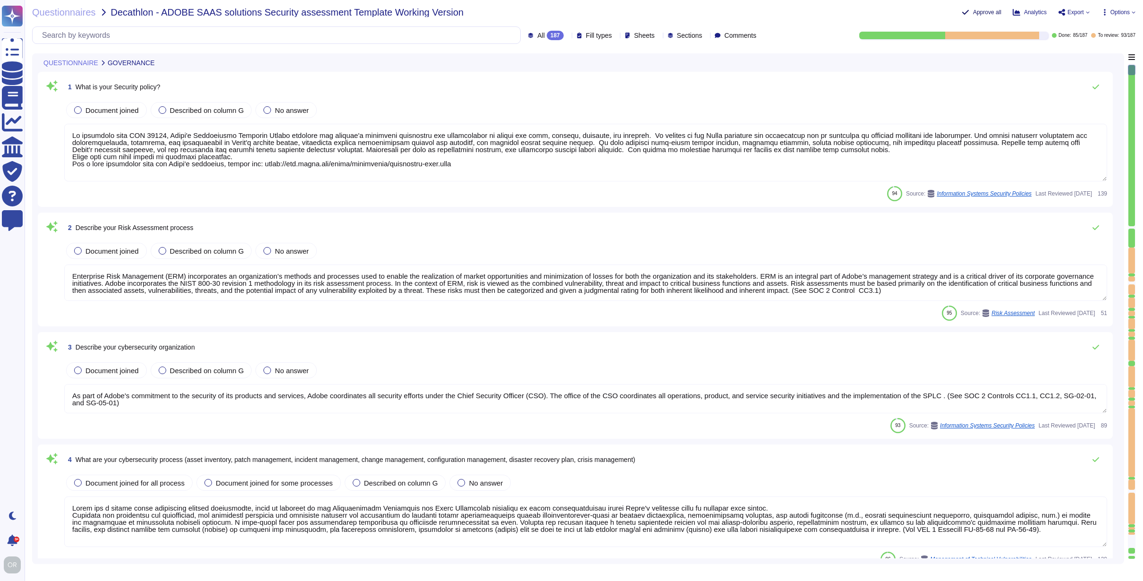
click at [982, 12] on span "Approve all" at bounding box center [987, 12] width 28 height 6
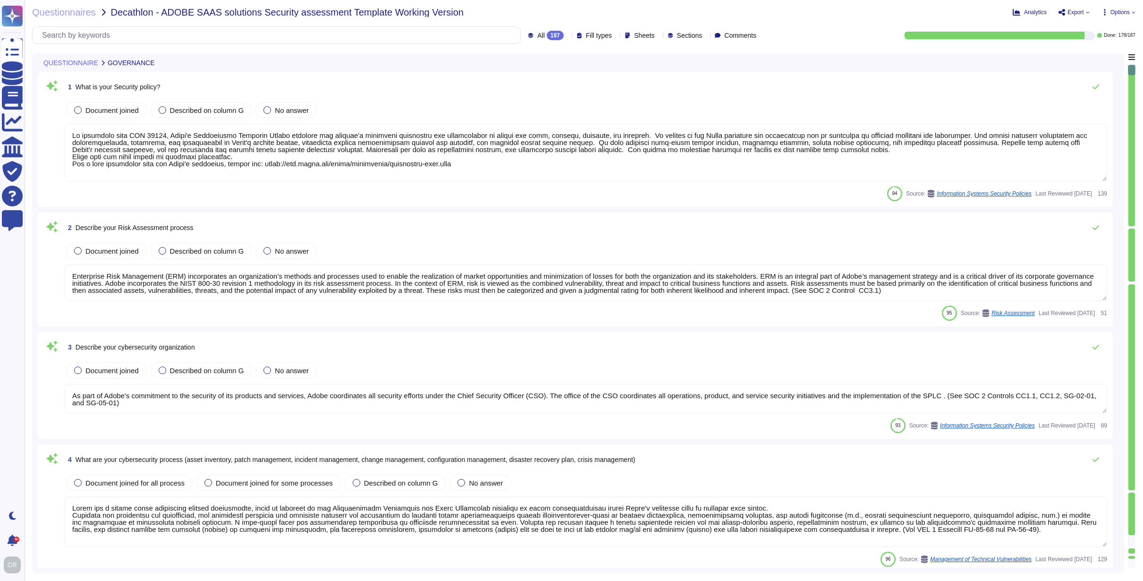
click at [1087, 11] on icon at bounding box center [1088, 12] width 4 height 4
click at [1092, 57] on p "Download" at bounding box center [1109, 68] width 34 height 23
